Goal: Information Seeking & Learning: Learn about a topic

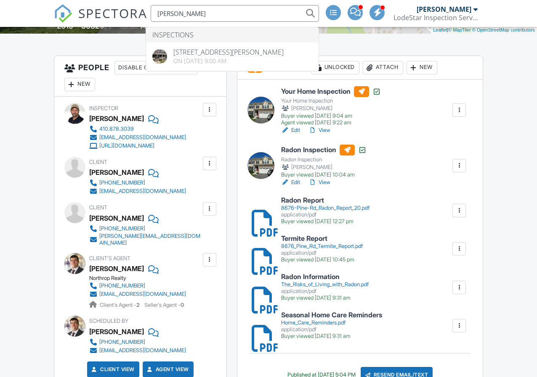
type input "[PERSON_NAME]"
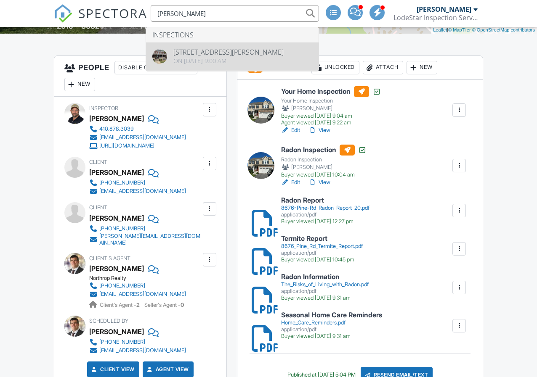
drag, startPoint x: 228, startPoint y: 13, endPoint x: 228, endPoint y: 60, distance: 47.1
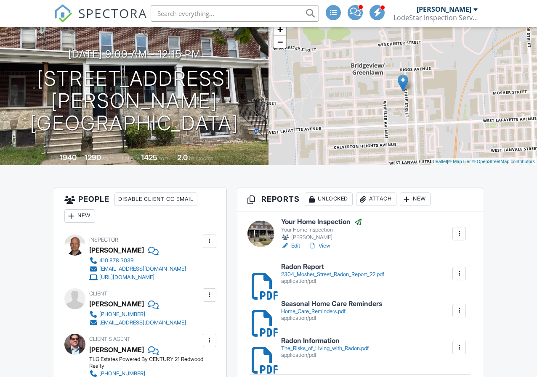
scroll to position [70, 0]
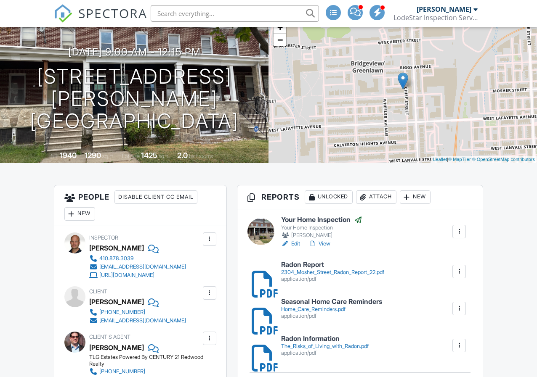
click at [326, 248] on link "View" at bounding box center [319, 244] width 22 height 8
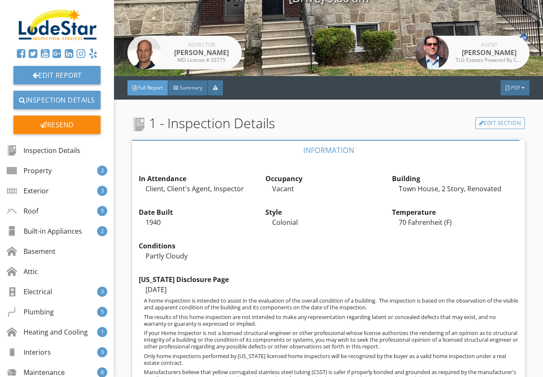
scroll to position [127, 0]
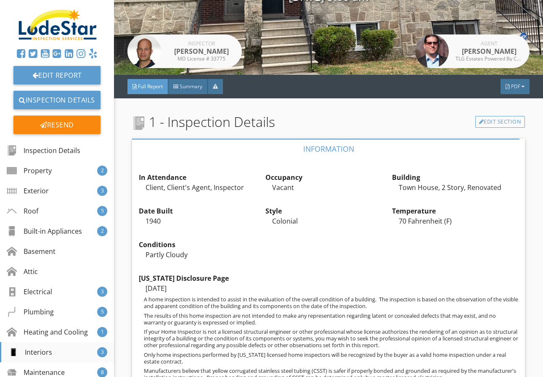
click at [47, 354] on div "Interiors" at bounding box center [30, 352] width 44 height 10
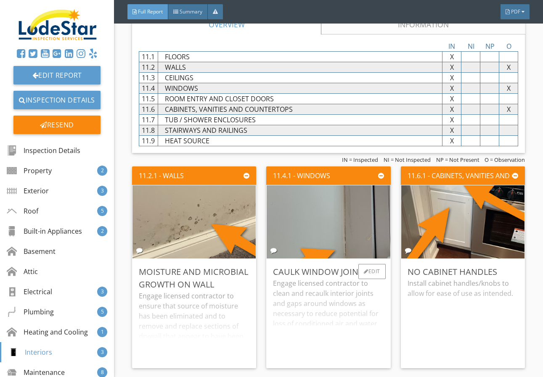
scroll to position [4470, 0]
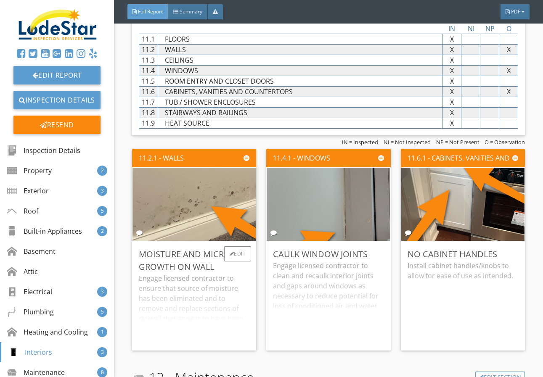
click at [199, 305] on div "Engage licensed contractor to ensure that source of moisture has been eliminate…" at bounding box center [194, 308] width 111 height 71
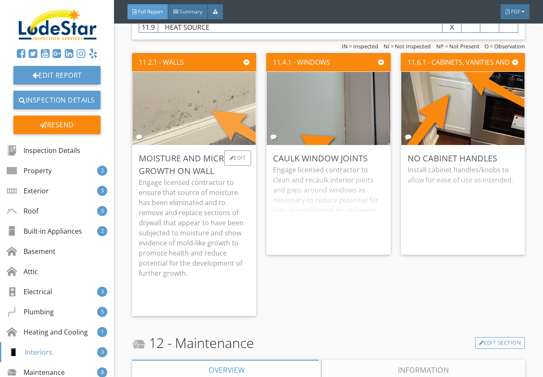
scroll to position [4567, 0]
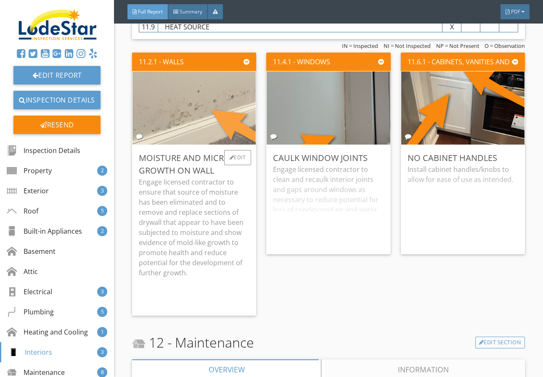
click at [184, 115] on img at bounding box center [194, 108] width 244 height 183
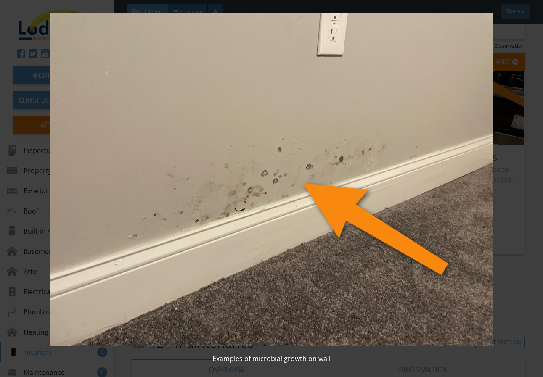
click at [215, 144] on img at bounding box center [271, 179] width 490 height 333
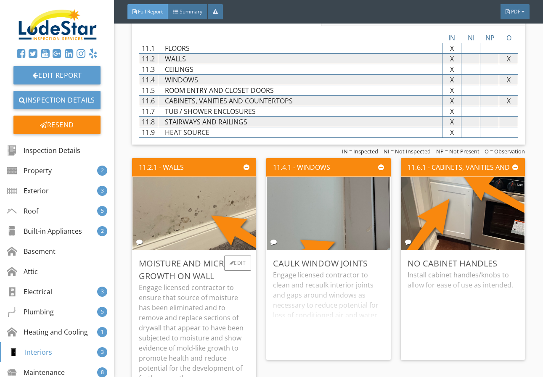
scroll to position [4461, 0]
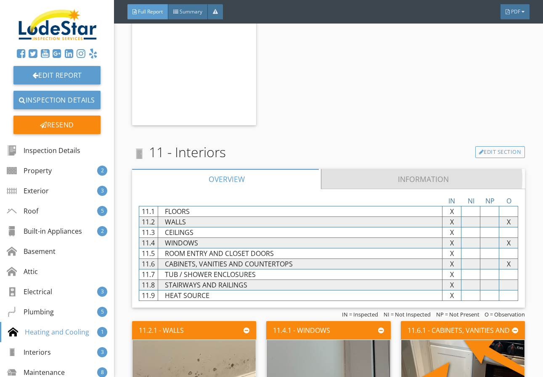
click at [392, 178] on link "Information" at bounding box center [423, 179] width 204 height 20
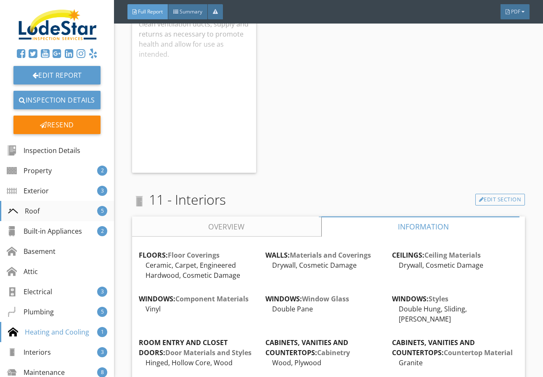
click at [61, 209] on div "Roof 5" at bounding box center [57, 211] width 114 height 20
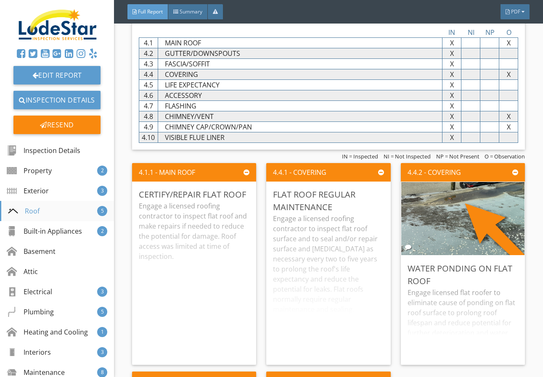
scroll to position [1493, 0]
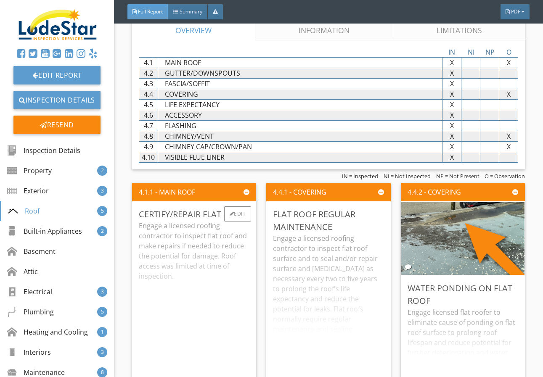
click at [205, 248] on div "Engage a licensed roofing contractor to inspect flat roof and make repairs if n…" at bounding box center [194, 299] width 111 height 157
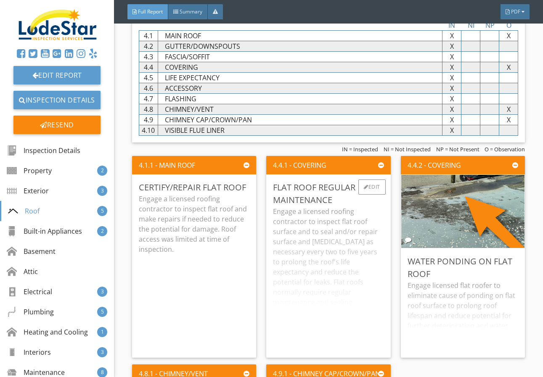
scroll to position [1521, 0]
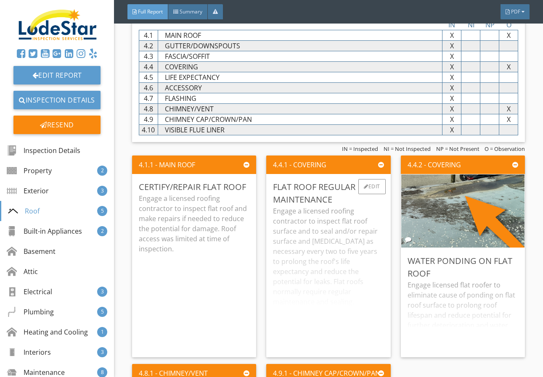
click at [329, 251] on div "Engage a licensed roofing contractor to inspect flat roof surface and to seal a…" at bounding box center [328, 278] width 111 height 145
click at [433, 304] on div "Engage licensed flat roofer to eliminate cause of ponding on flat roof surface …" at bounding box center [463, 315] width 111 height 71
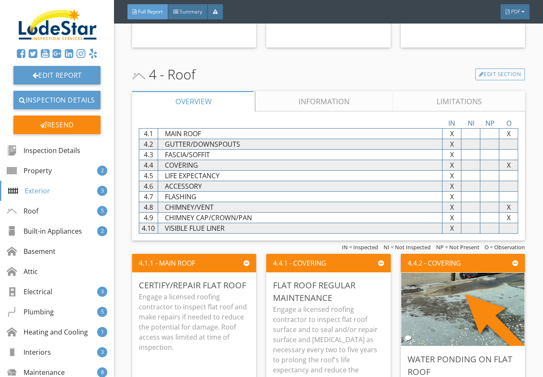
scroll to position [1421, 0]
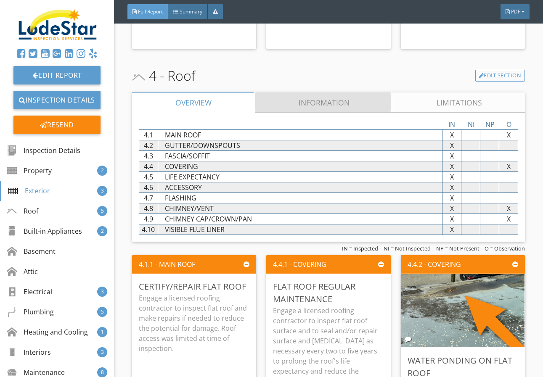
click at [318, 107] on link "Information" at bounding box center [324, 103] width 138 height 20
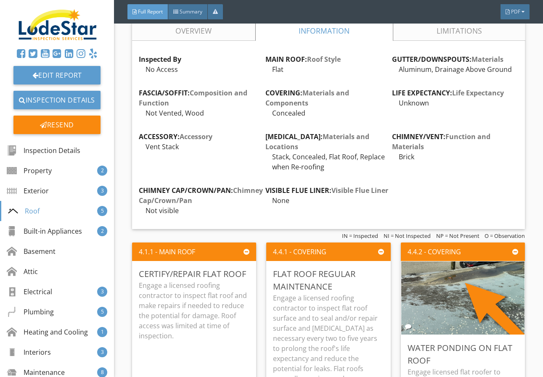
scroll to position [1494, 0]
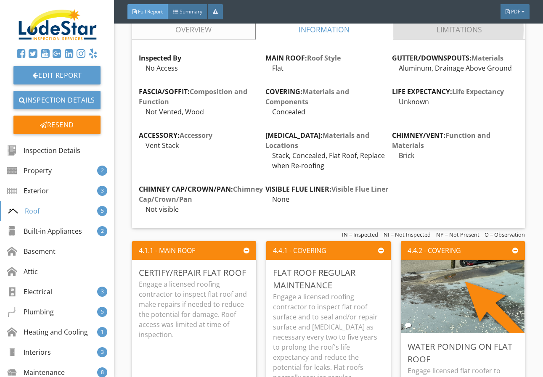
click at [431, 38] on link "Limitations" at bounding box center [459, 29] width 132 height 20
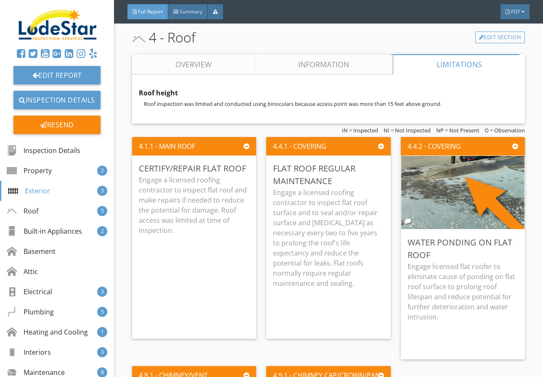
scroll to position [1459, 0]
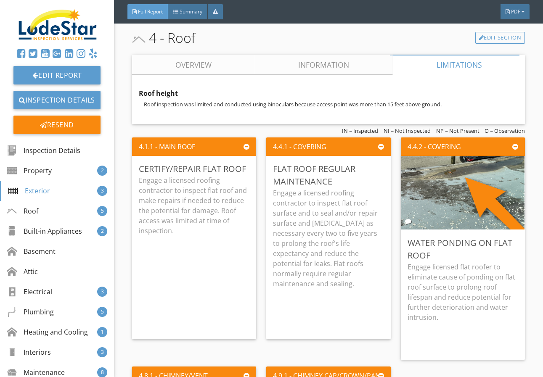
click at [308, 72] on link "Information" at bounding box center [324, 65] width 138 height 20
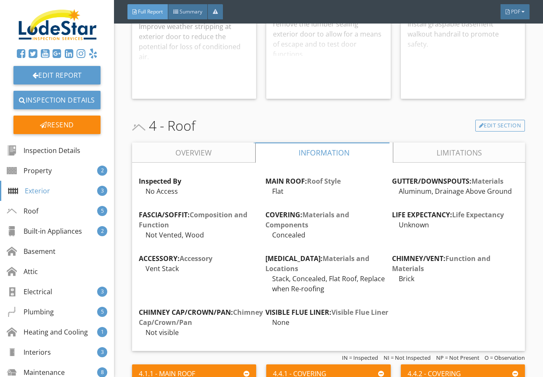
scroll to position [1371, 0]
click at [442, 156] on link "Limitations" at bounding box center [459, 153] width 132 height 20
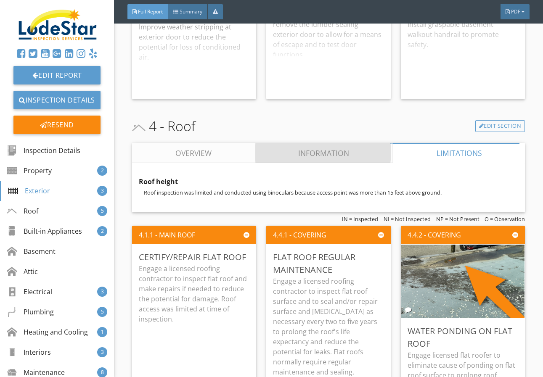
click at [338, 158] on link "Information" at bounding box center [324, 153] width 138 height 20
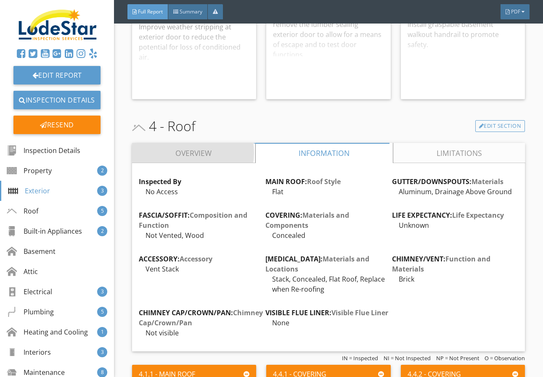
click at [233, 161] on link "Overview" at bounding box center [193, 153] width 123 height 20
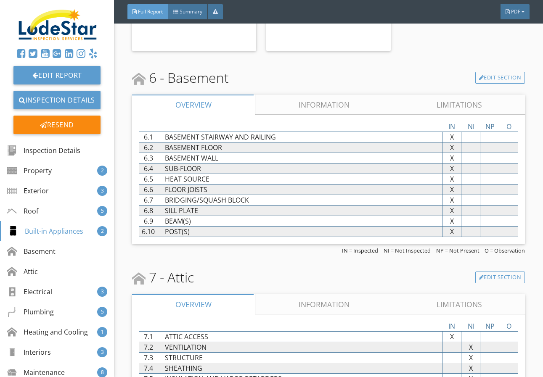
scroll to position [2443, 0]
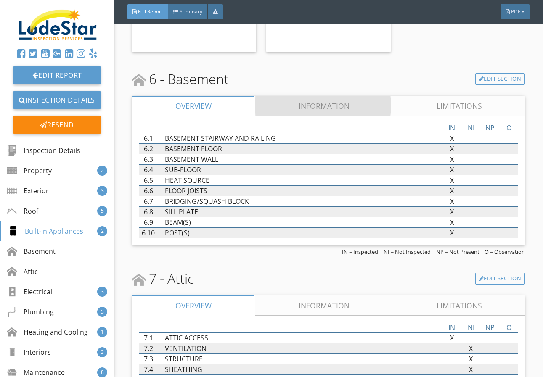
click at [352, 112] on link "Information" at bounding box center [324, 106] width 138 height 20
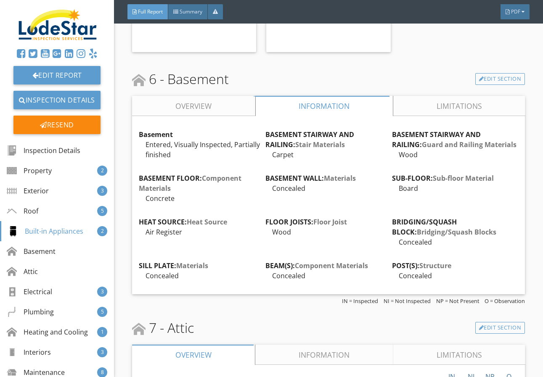
click at [468, 110] on link "Limitations" at bounding box center [459, 106] width 132 height 20
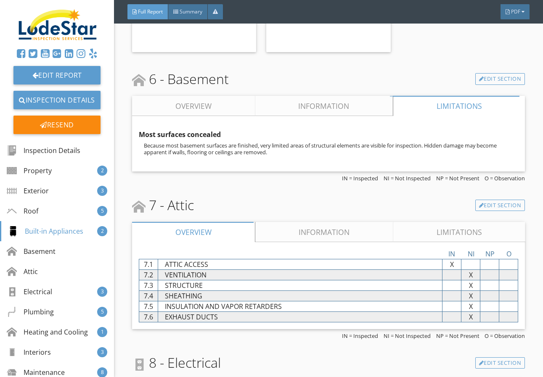
click at [209, 108] on link "Overview" at bounding box center [193, 106] width 123 height 20
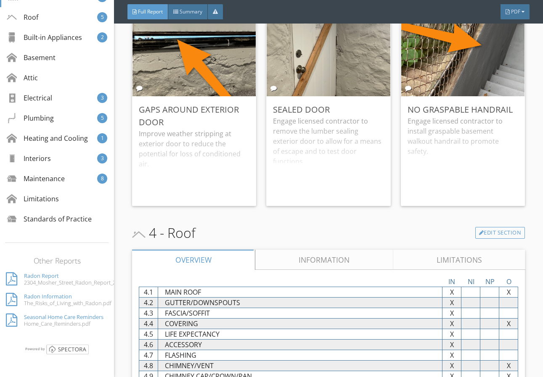
scroll to position [1266, 0]
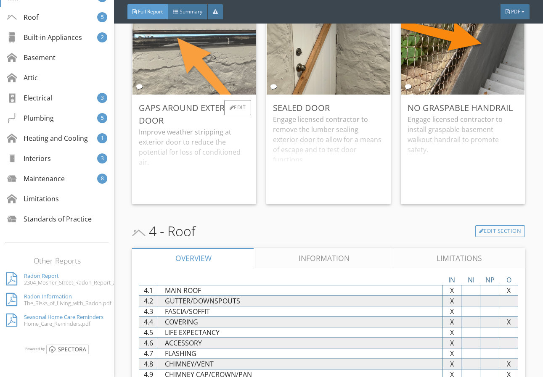
click at [224, 72] on img at bounding box center [194, 58] width 244 height 183
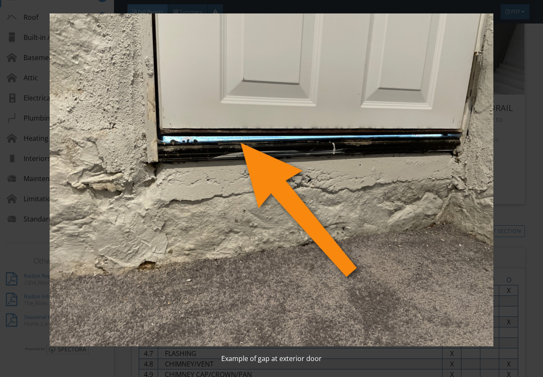
click at [520, 175] on div "Example of gap at exterior door" at bounding box center [271, 188] width 543 height 377
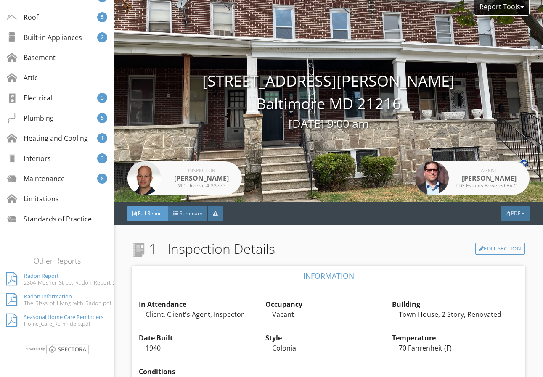
scroll to position [0, 0]
click at [50, 194] on div "Limitations" at bounding box center [34, 199] width 52 height 10
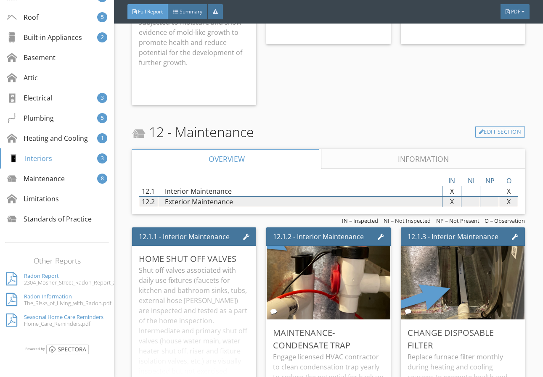
scroll to position [4894, 0]
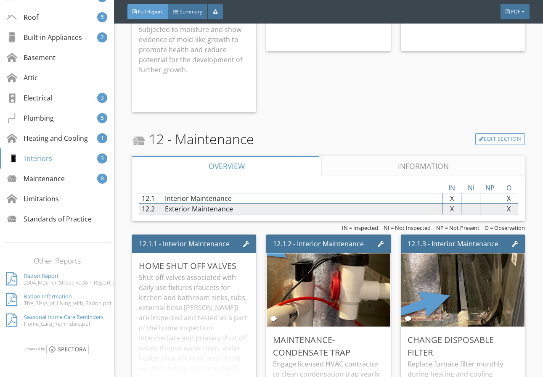
click at [416, 161] on link "Information" at bounding box center [423, 166] width 204 height 20
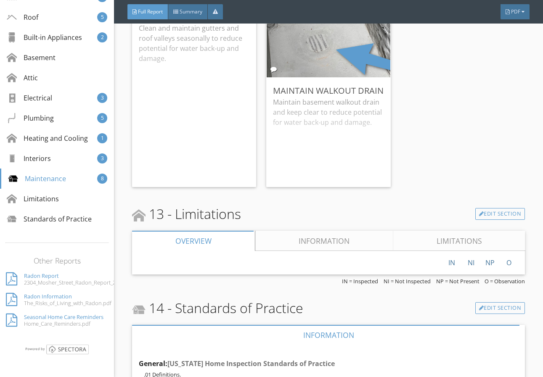
scroll to position [5607, 0]
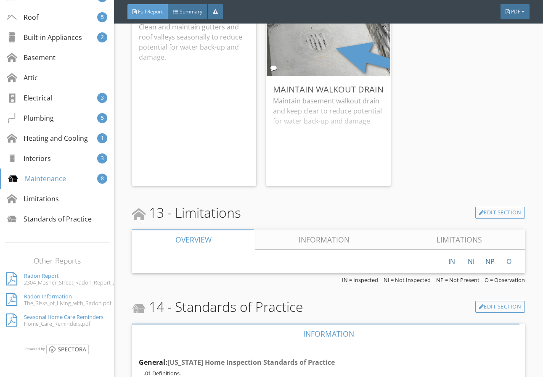
drag, startPoint x: 331, startPoint y: 236, endPoint x: 359, endPoint y: 233, distance: 28.7
click at [331, 236] on link "Information" at bounding box center [324, 240] width 138 height 20
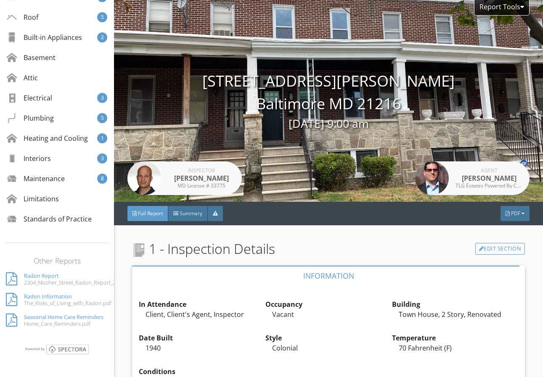
scroll to position [0, 0]
